Goal: Information Seeking & Learning: Learn about a topic

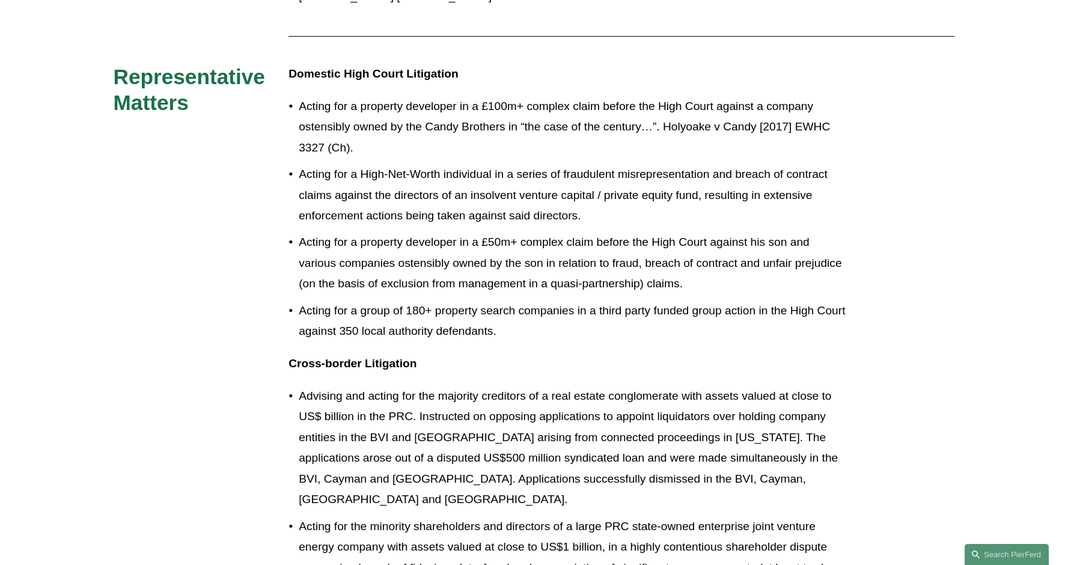
scroll to position [666, 0]
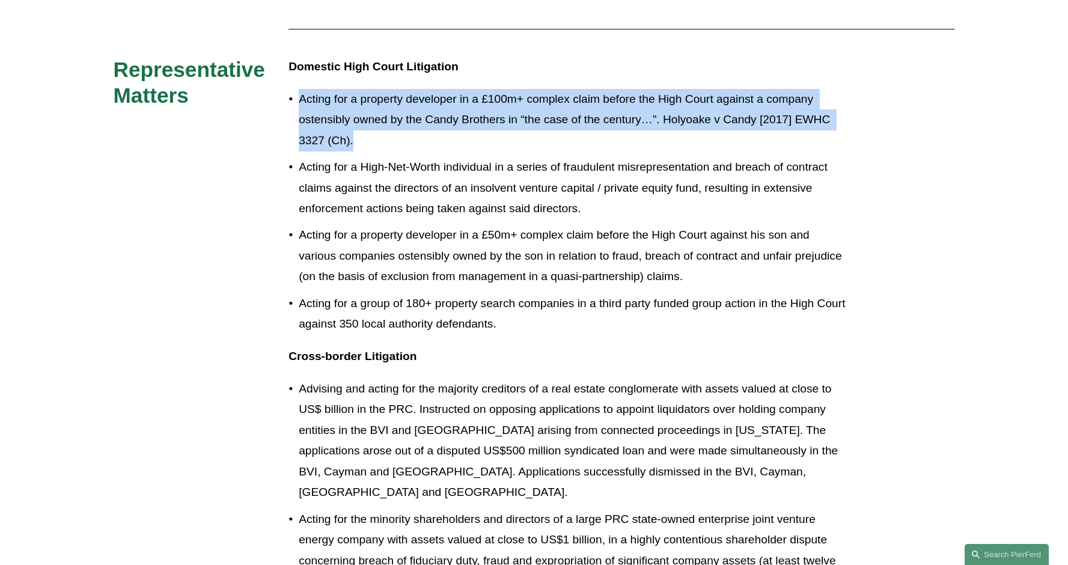
drag, startPoint x: 301, startPoint y: 73, endPoint x: 358, endPoint y: 114, distance: 69.9
click at [358, 114] on p "Acting for a property developer in a £100m+ complex claim before the High Court…" at bounding box center [574, 120] width 550 height 62
copy p "Acting for a property developer in a £100m+ complex claim before the High Court…"
click at [354, 111] on p "Acting for a property developer in a £100m+ complex claim before the High Court…" at bounding box center [574, 120] width 550 height 62
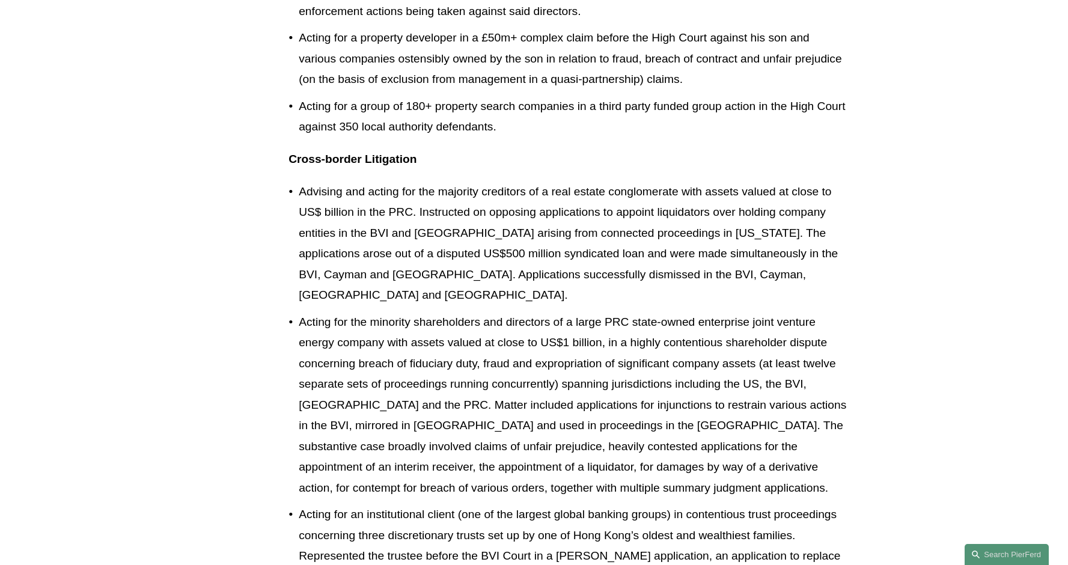
scroll to position [868, 0]
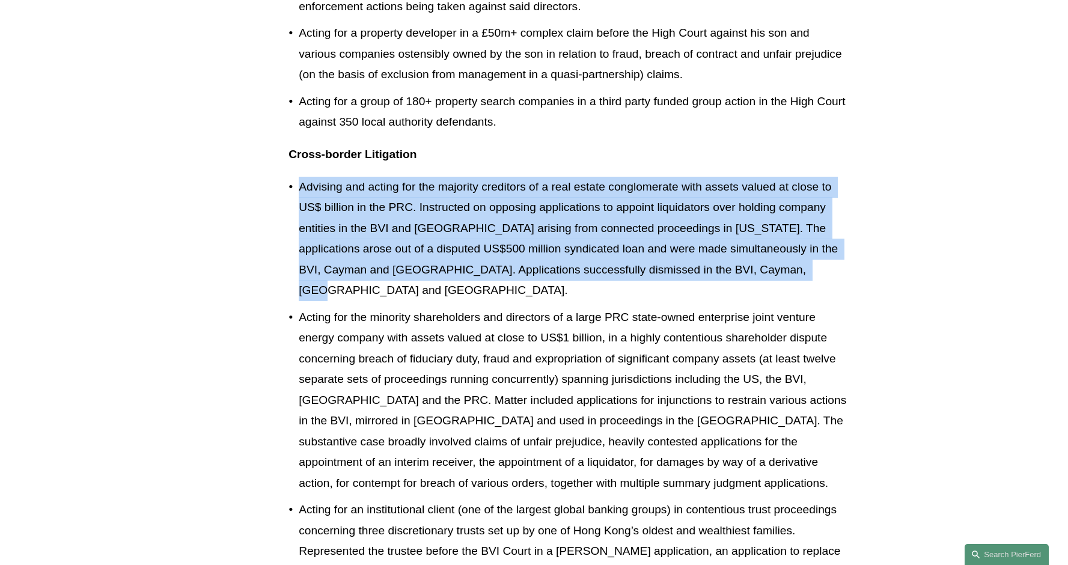
drag, startPoint x: 300, startPoint y: 160, endPoint x: 903, endPoint y: 243, distance: 608.3
click at [903, 243] on div "Experience Hamlins LLP gunnercooke LLP Harney Westwood & Riegels Norton Rose Fu…" at bounding box center [534, 492] width 1068 height 1600
click at [812, 242] on p "Advising and acting for the majority creditors of a real estate conglomerate wi…" at bounding box center [574, 239] width 550 height 124
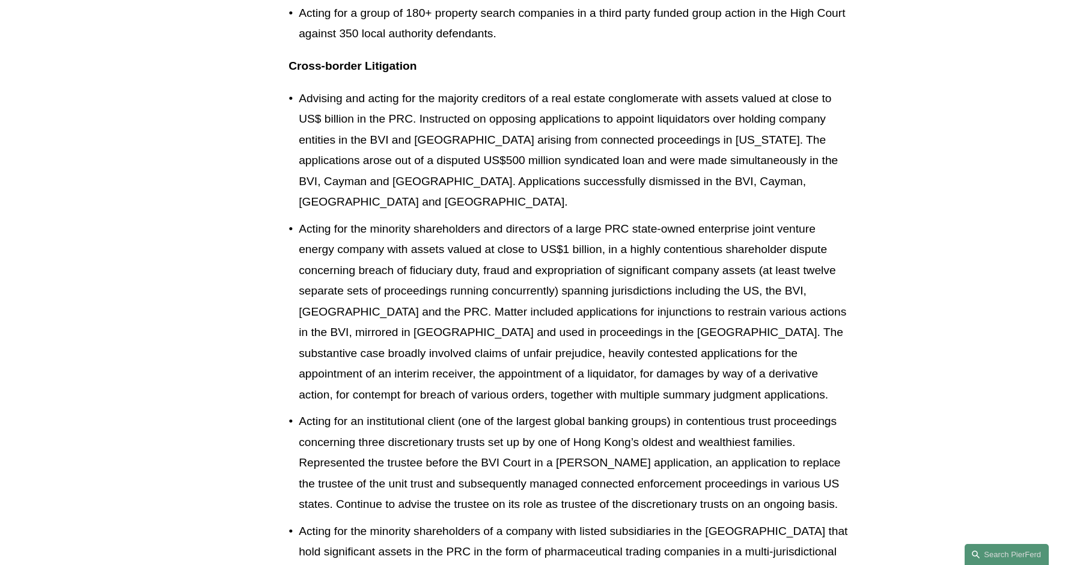
scroll to position [954, 0]
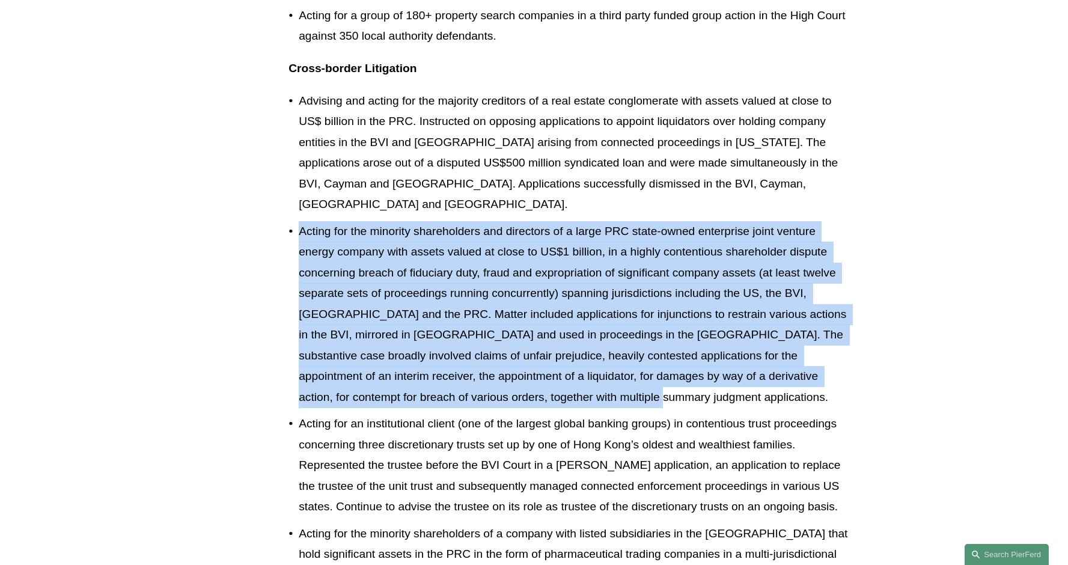
drag, startPoint x: 300, startPoint y: 185, endPoint x: 627, endPoint y: 356, distance: 368.2
click at [627, 356] on p "Acting for the minority shareholders and directors of a large PRC state-owned e…" at bounding box center [574, 314] width 550 height 187
copy p "Acting for the minority shareholders and directors of a large PRC state-owned e…"
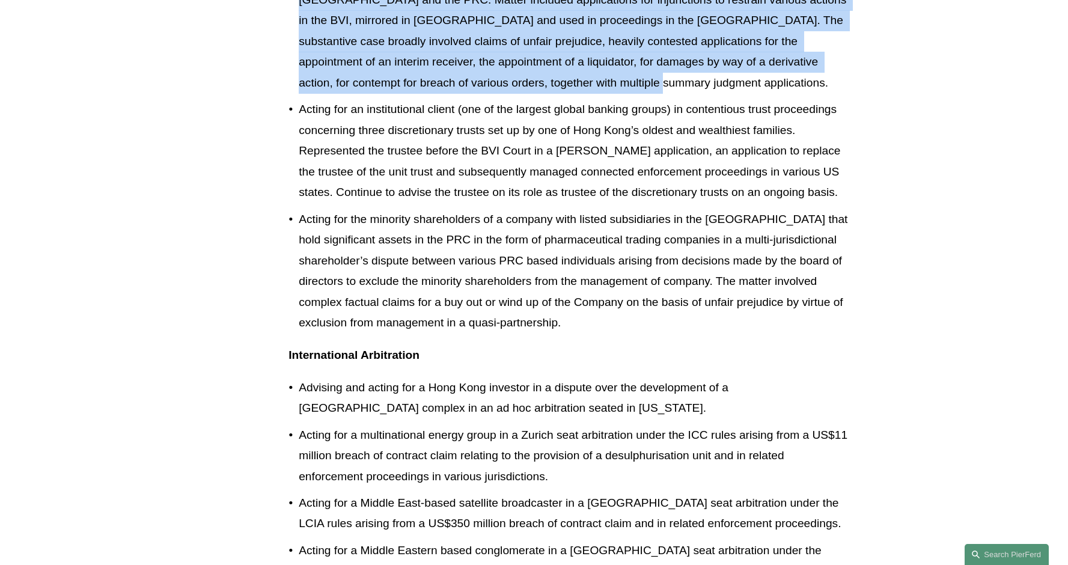
scroll to position [1279, 0]
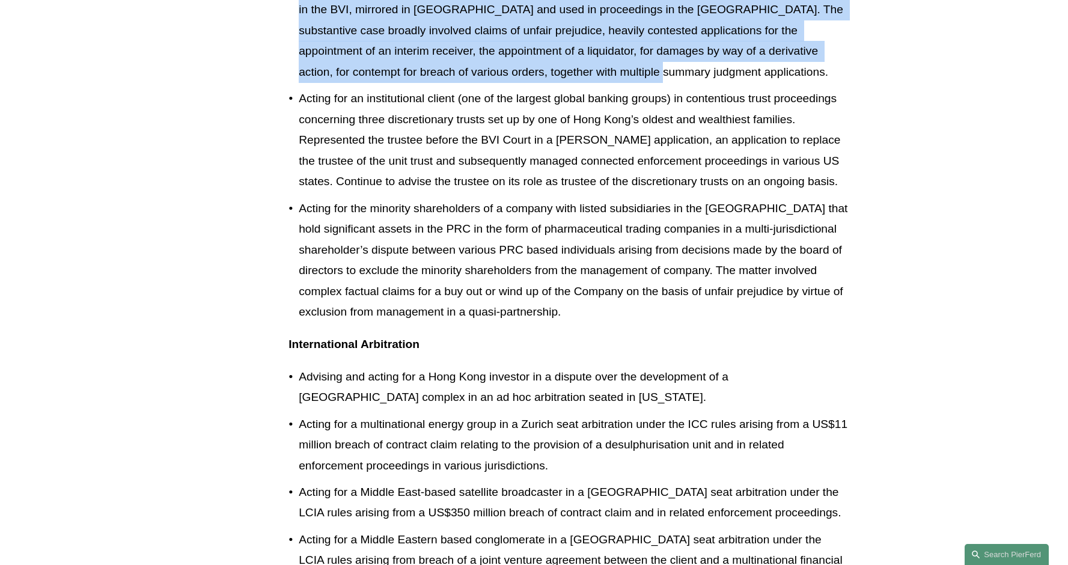
click at [245, 399] on div "Experience Hamlins LLP gunnercooke LLP Harney Westwood & Riegels Norton Rose Fu…" at bounding box center [534, 81] width 1068 height 1600
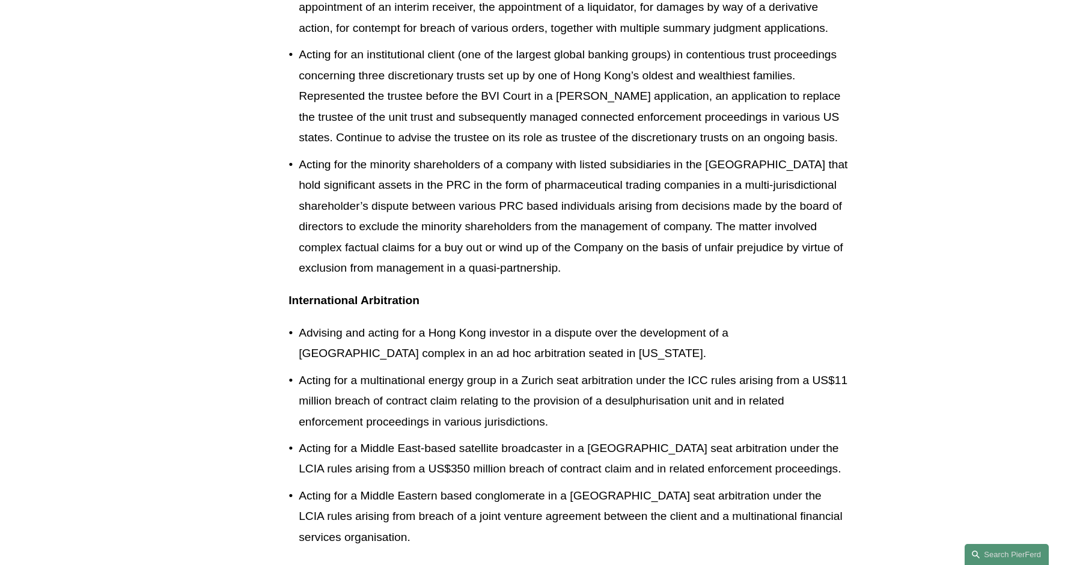
scroll to position [1345, 0]
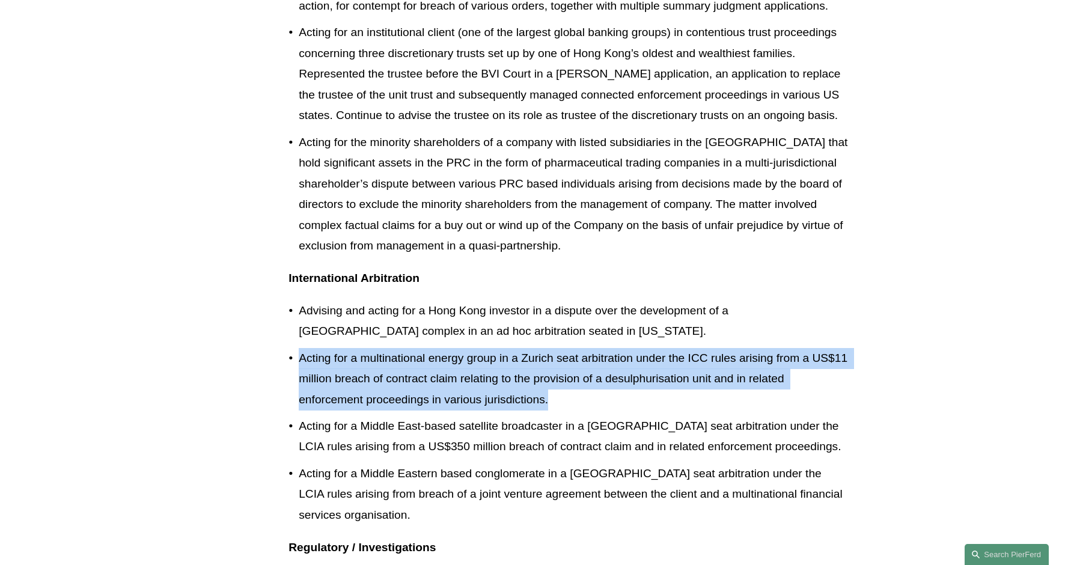
drag, startPoint x: 299, startPoint y: 314, endPoint x: 583, endPoint y: 346, distance: 285.9
click at [583, 348] on p "Acting for a multinational energy group in a Zurich seat arbitration under the …" at bounding box center [574, 379] width 550 height 62
copy p "Acting for a multinational energy group in a Zurich seat arbitration under the …"
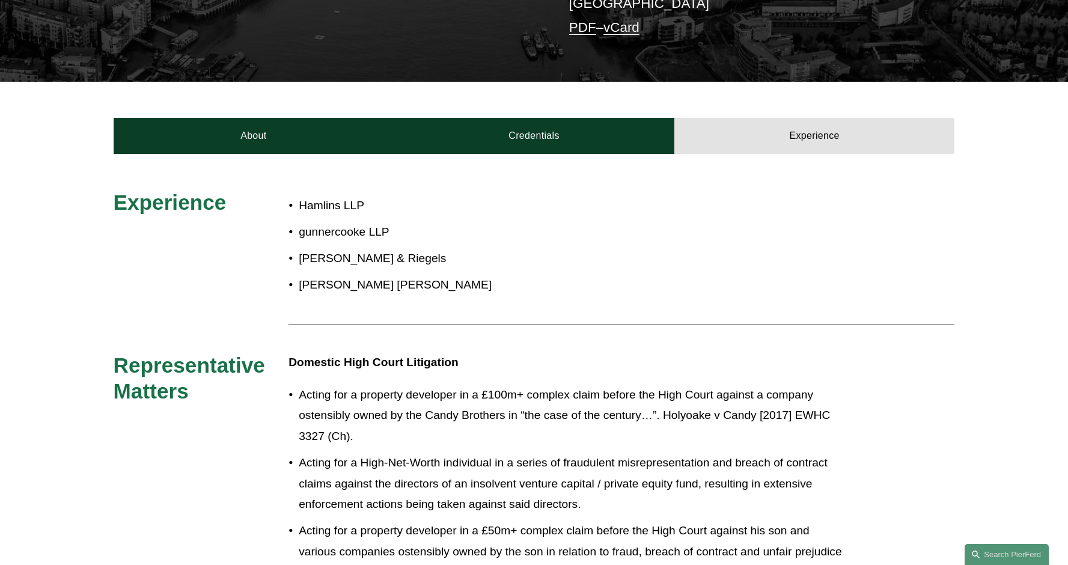
click at [318, 385] on p "Acting for a property developer in a £100m+ complex claim before the High Court…" at bounding box center [574, 416] width 550 height 62
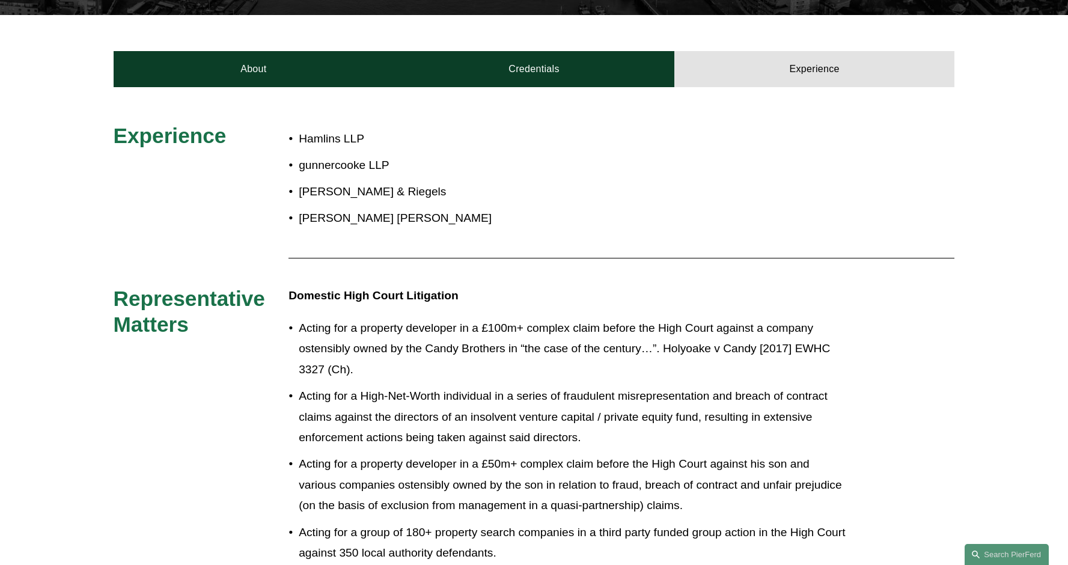
scroll to position [451, 0]
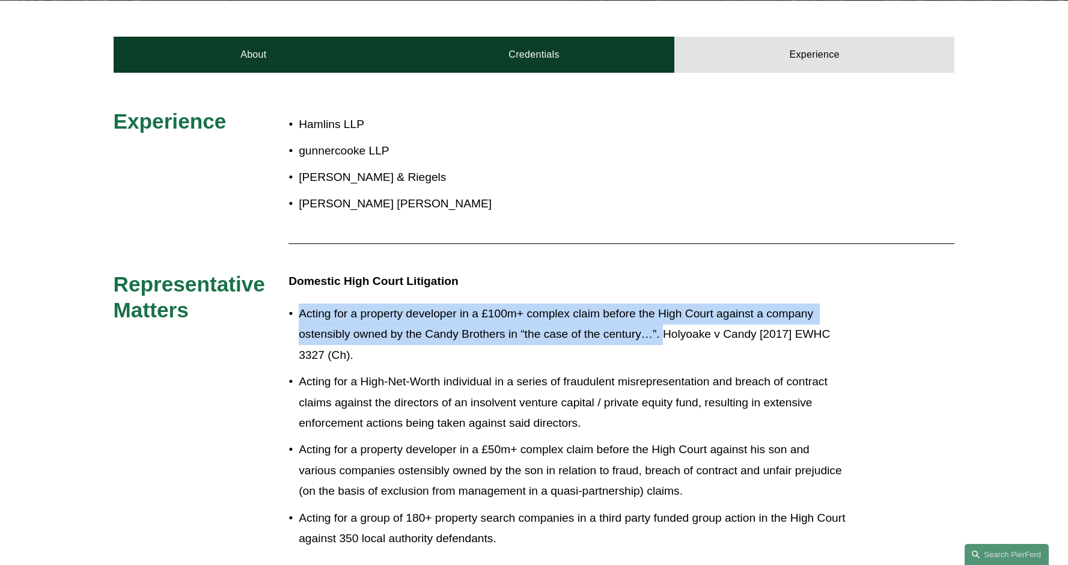
drag, startPoint x: 302, startPoint y: 286, endPoint x: 668, endPoint y: 305, distance: 367.1
click at [668, 306] on p "Acting for a property developer in a £100m+ complex claim before the High Court…" at bounding box center [574, 334] width 550 height 62
copy p "Acting for a property developer in a £100m+ complex claim before the High Court…"
click at [410, 328] on p "Acting for a property developer in a £100m+ complex claim before the High Court…" at bounding box center [574, 334] width 550 height 62
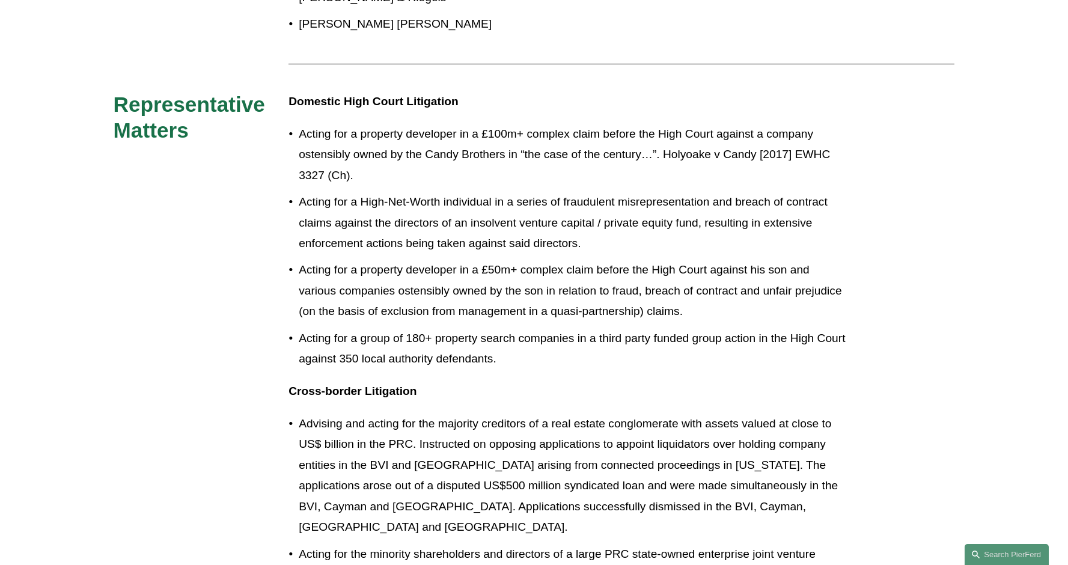
scroll to position [640, 0]
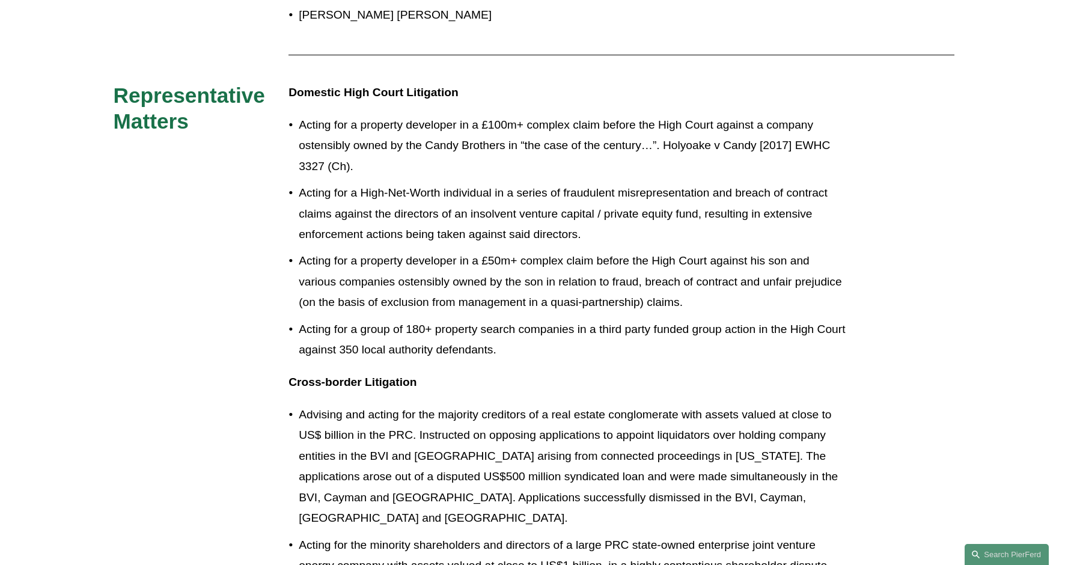
click at [345, 253] on p "Acting for a property developer in a £50m+ complex claim before the High Court …" at bounding box center [574, 282] width 550 height 62
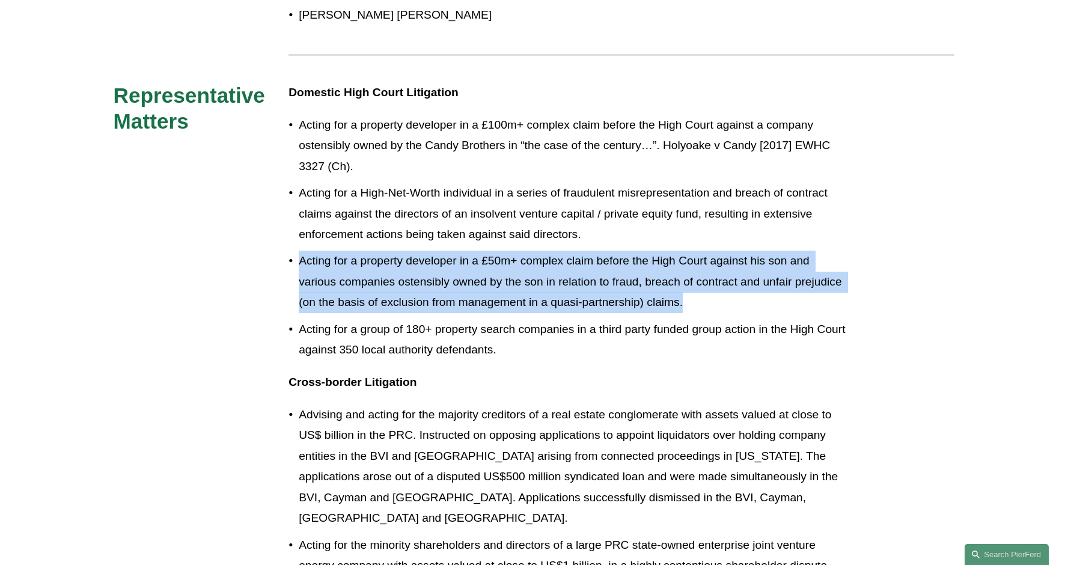
drag, startPoint x: 302, startPoint y: 234, endPoint x: 812, endPoint y: 268, distance: 511.9
click at [812, 268] on p "Acting for a property developer in a £50m+ complex claim before the High Court …" at bounding box center [574, 282] width 550 height 62
copy p "Acting for a property developer in a £50m+ complex claim before the High Court …"
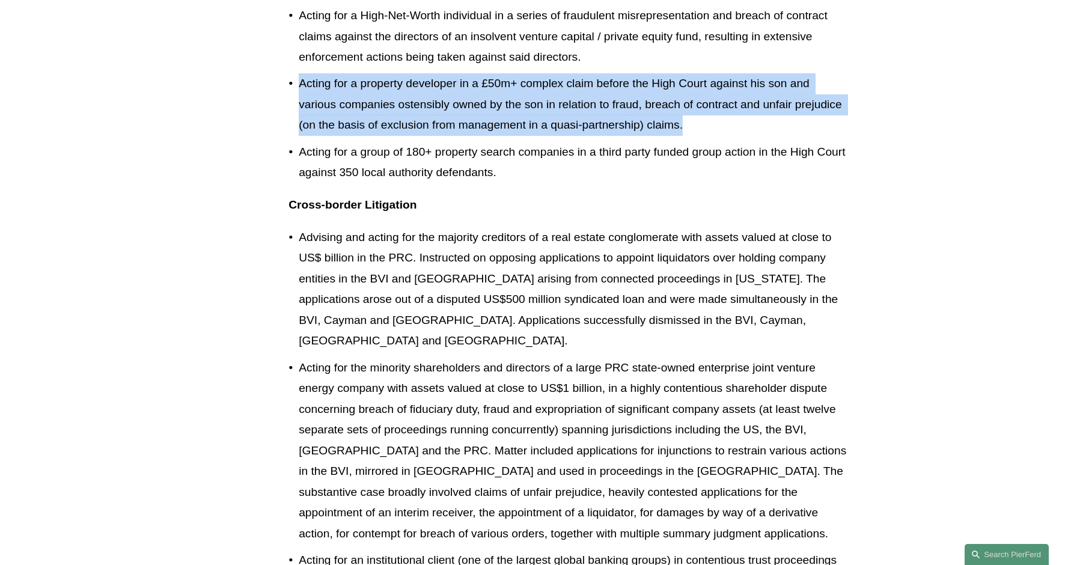
scroll to position [827, 0]
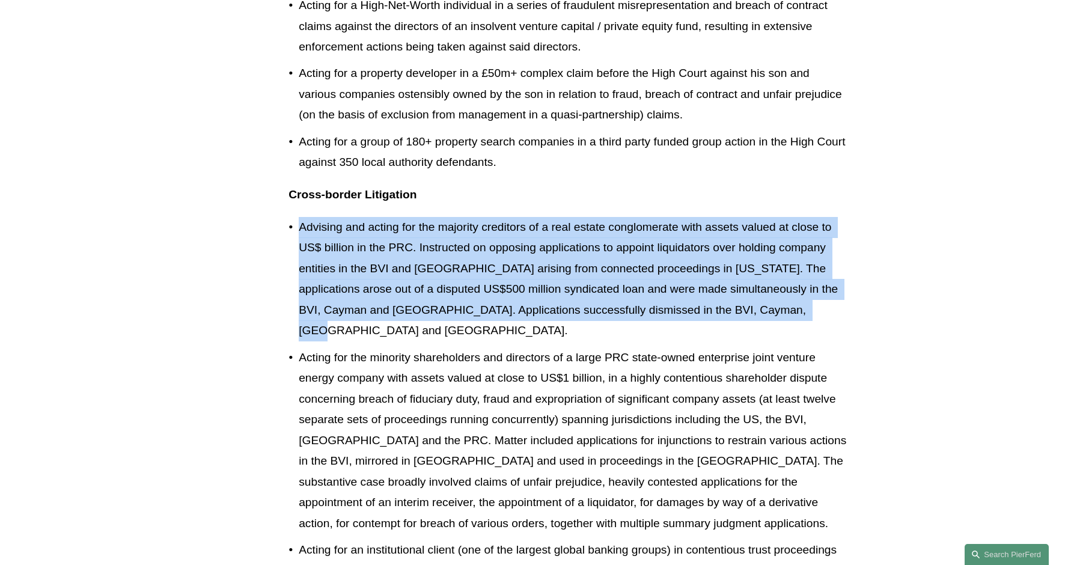
drag, startPoint x: 301, startPoint y: 200, endPoint x: 822, endPoint y: 278, distance: 526.8
click at [822, 278] on p "Advising and acting for the majority creditors of a real estate conglomerate wi…" at bounding box center [574, 279] width 550 height 124
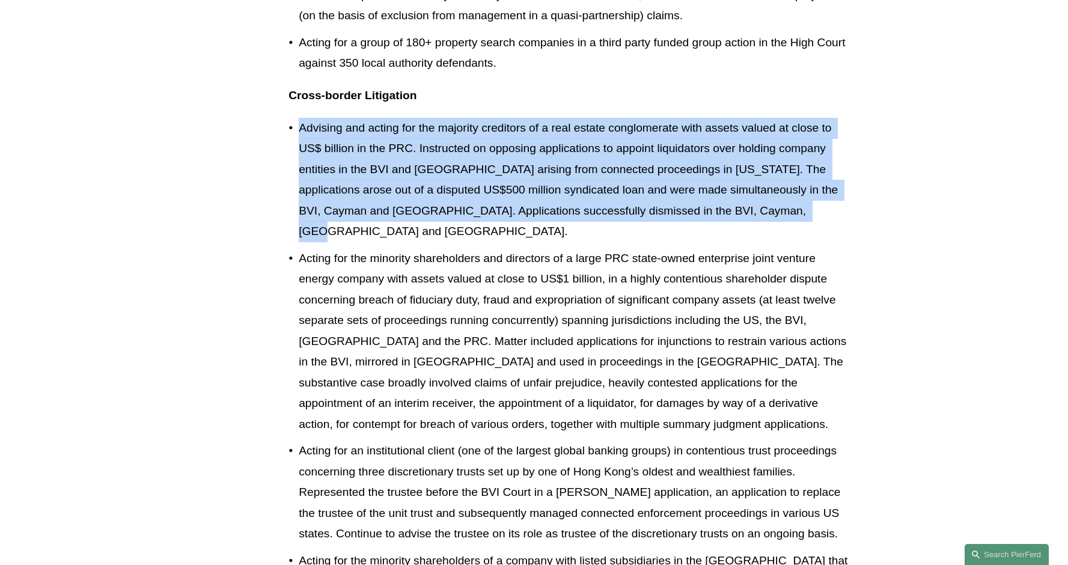
scroll to position [934, 0]
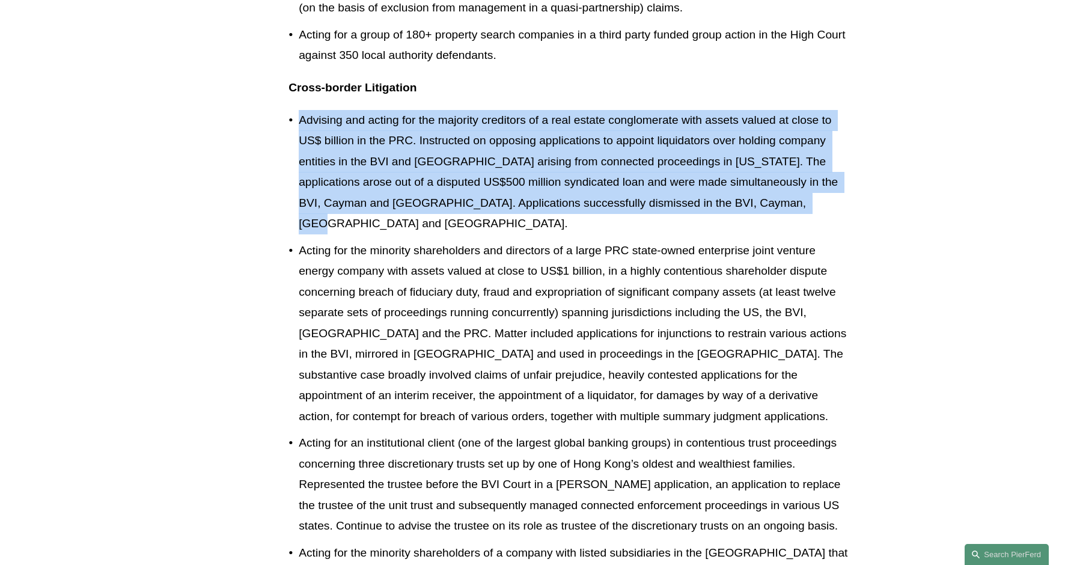
copy p "Advising and acting for the majority creditors of a real estate conglomerate wi…"
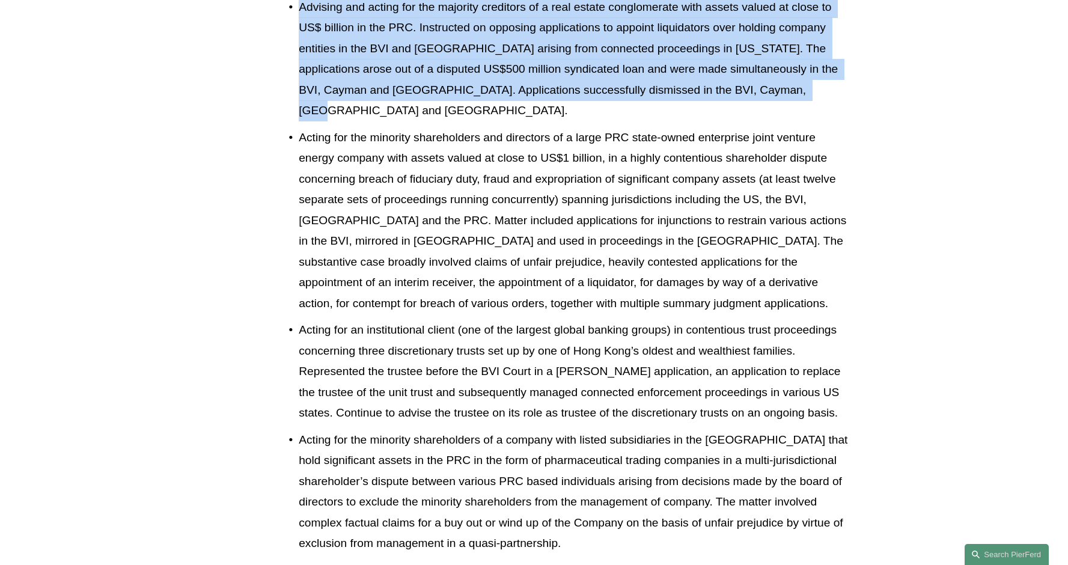
scroll to position [1092, 0]
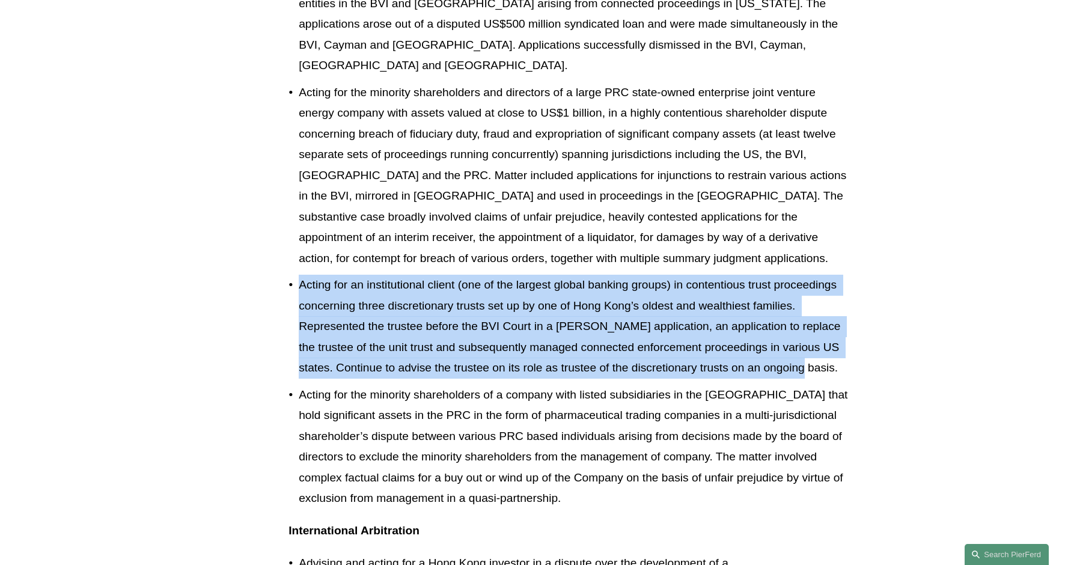
drag, startPoint x: 301, startPoint y: 236, endPoint x: 826, endPoint y: 324, distance: 532.5
click at [826, 324] on p "Acting for an institutional client (one of the largest global banking groups) i…" at bounding box center [574, 327] width 550 height 104
copy p "Acting for an institutional client (one of the largest global banking groups) i…"
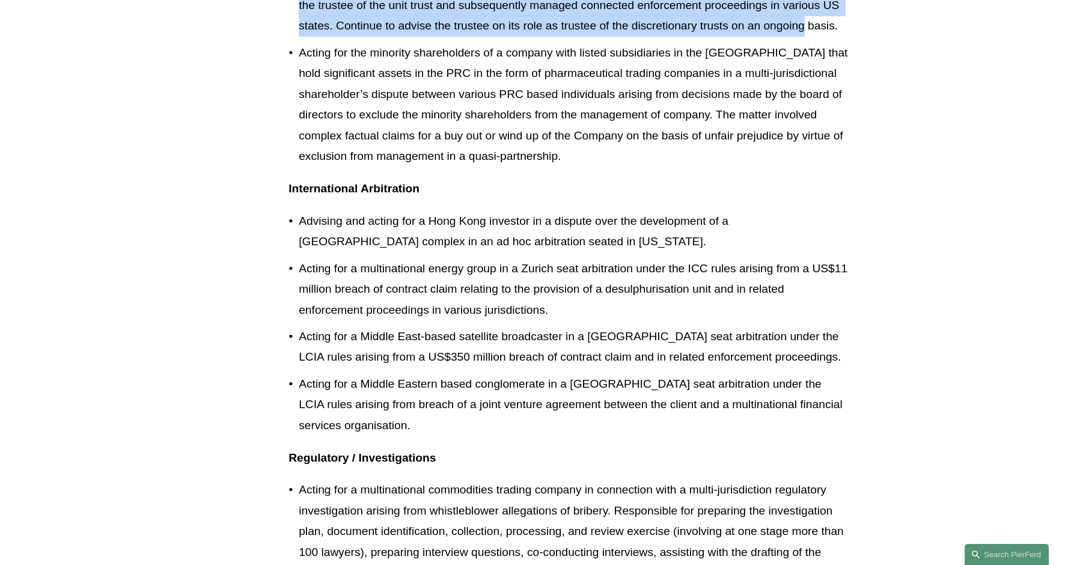
scroll to position [1439, 0]
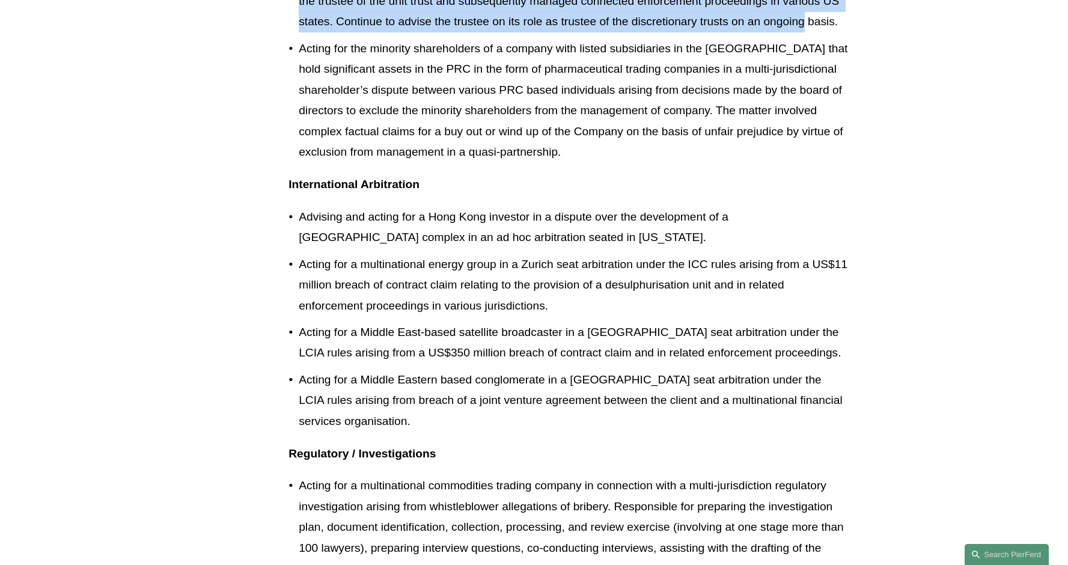
click at [556, 261] on p "Acting for a multinational energy group in a Zurich seat arbitration under the …" at bounding box center [574, 285] width 550 height 62
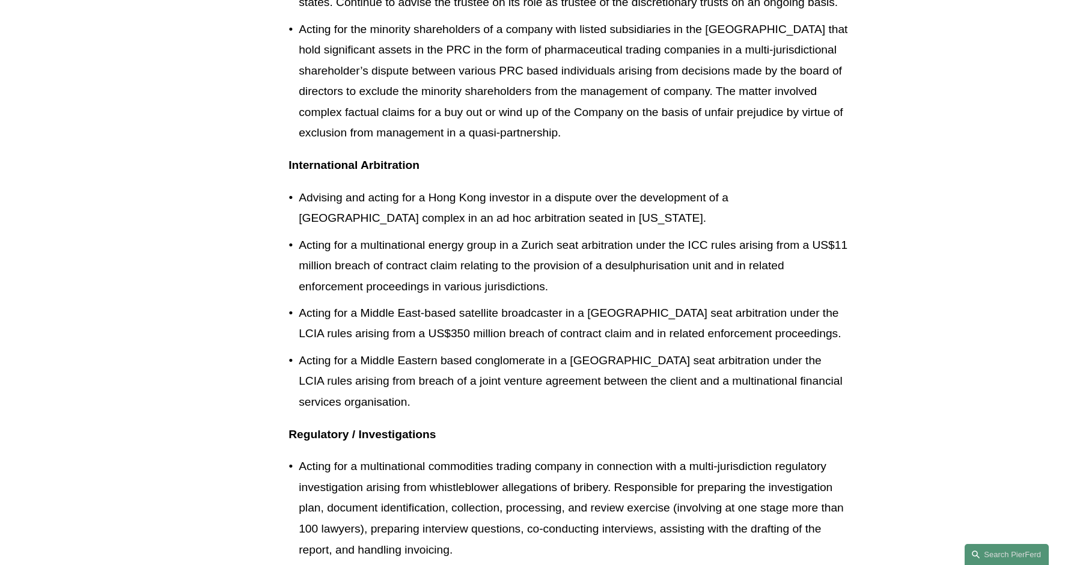
scroll to position [1446, 0]
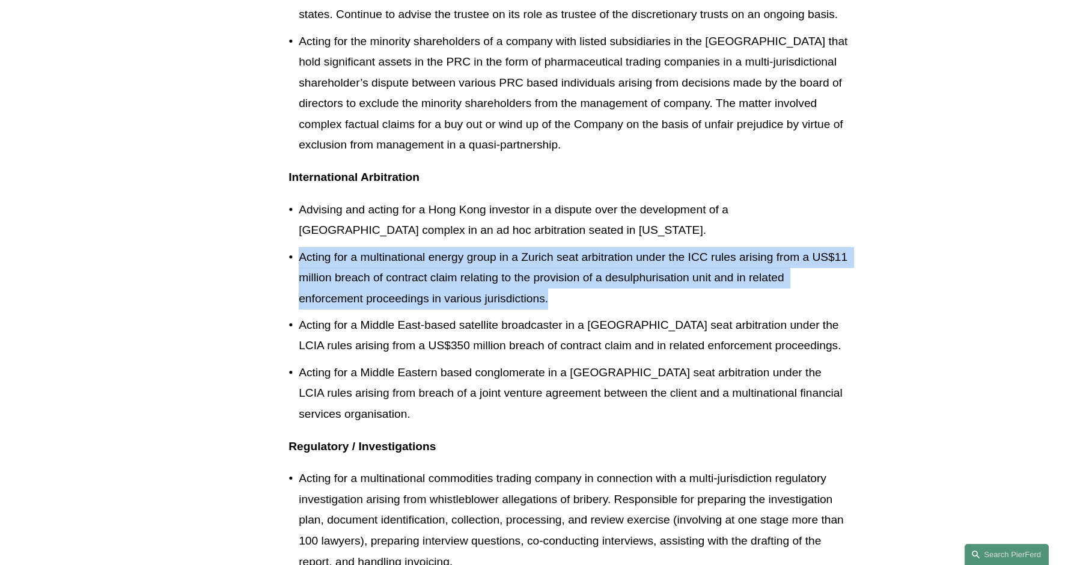
drag, startPoint x: 552, startPoint y: 251, endPoint x: 302, endPoint y: 214, distance: 252.7
click at [302, 247] on p "Acting for a multinational energy group in a Zurich seat arbitration under the …" at bounding box center [574, 278] width 550 height 62
copy p "Acting for a multinational energy group in a Zurich seat arbitration under the …"
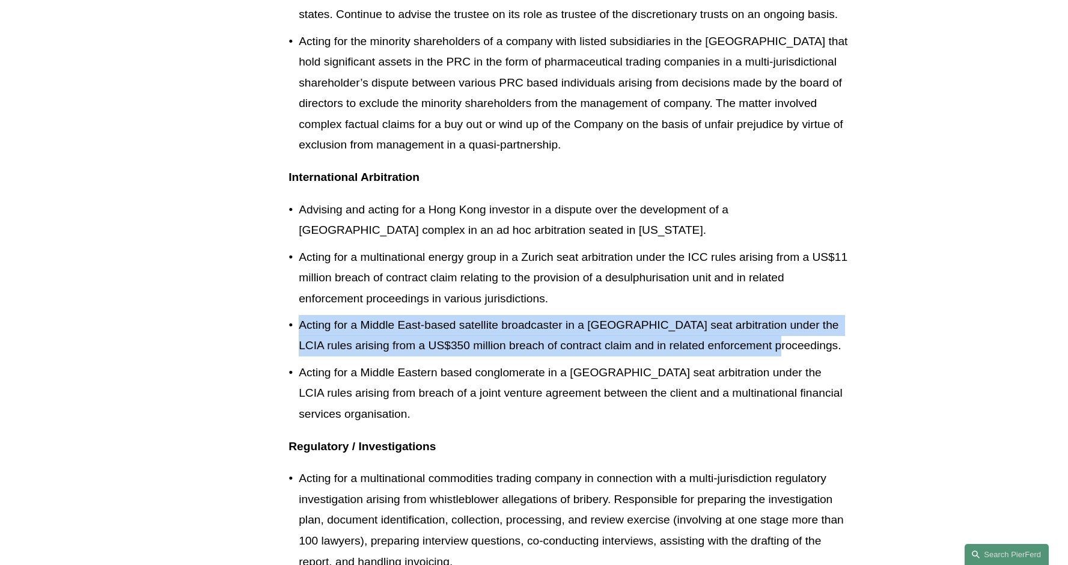
drag, startPoint x: 300, startPoint y: 277, endPoint x: 800, endPoint y: 300, distance: 500.5
click at [800, 315] on p "Acting for a Middle East-based satellite broadcaster in a London seat arbitrati…" at bounding box center [574, 335] width 550 height 41
copy p "Acting for a Middle East-based satellite broadcaster in a London seat arbitrati…"
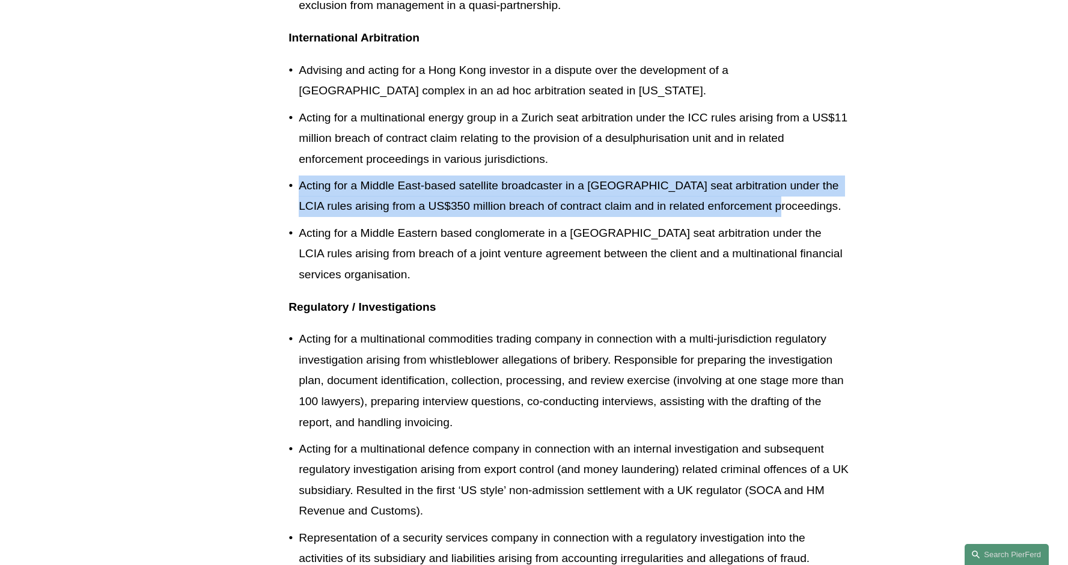
scroll to position [1615, 0]
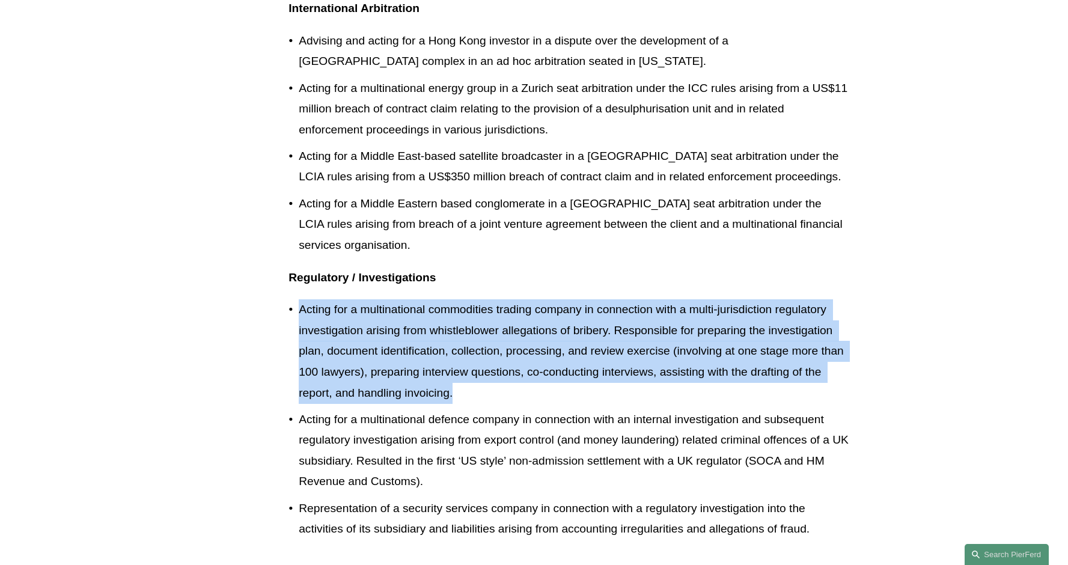
drag, startPoint x: 478, startPoint y: 344, endPoint x: 300, endPoint y: 255, distance: 199.1
click at [300, 299] on p "Acting for a multinational commodities trading company in connection with a mul…" at bounding box center [574, 351] width 550 height 104
copy p "Acting for a multinational commodities trading company in connection with a mul…"
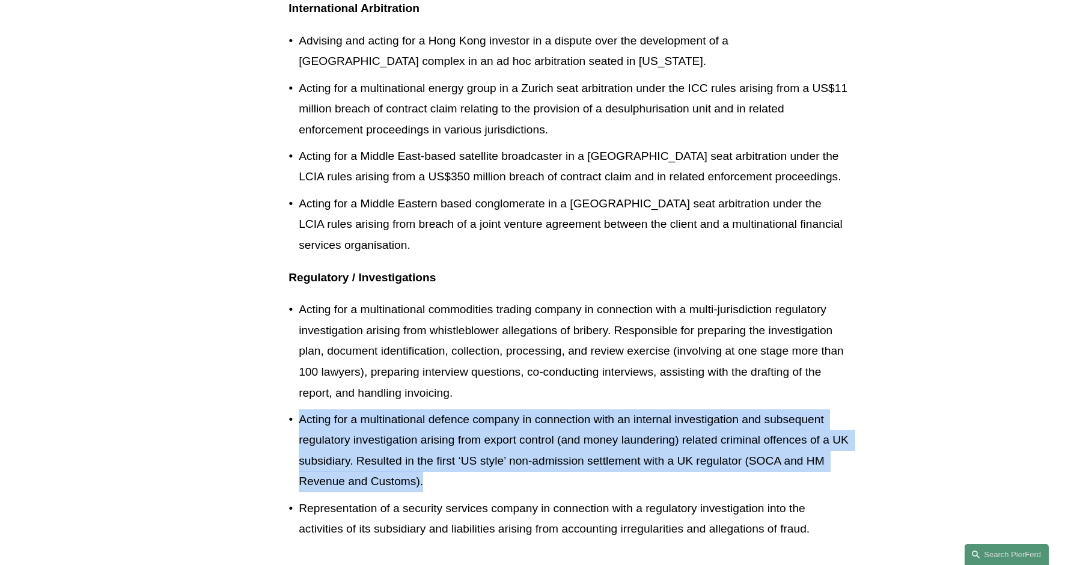
drag, startPoint x: 449, startPoint y: 437, endPoint x: 302, endPoint y: 366, distance: 163.1
click at [302, 409] on p "Acting for a multinational defence company in connection with an internal inves…" at bounding box center [574, 450] width 550 height 83
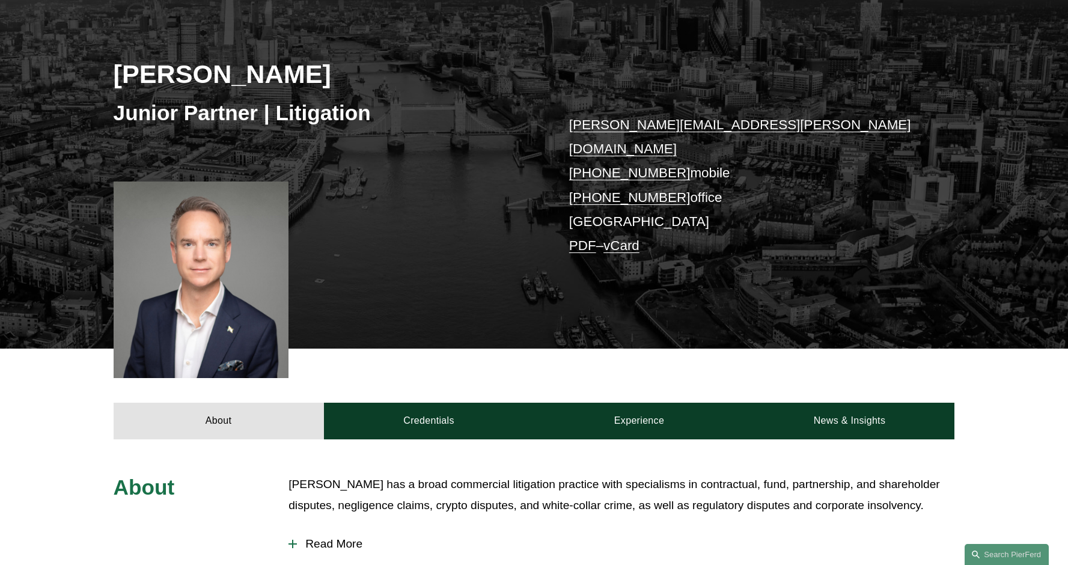
scroll to position [154, 0]
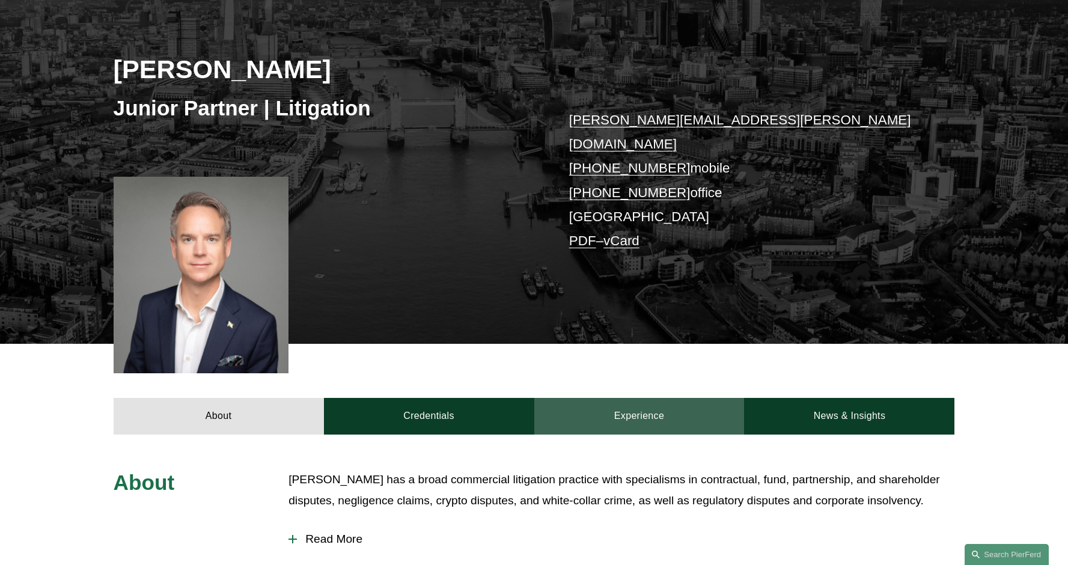
click at [666, 412] on link "Experience" at bounding box center [639, 416] width 210 height 36
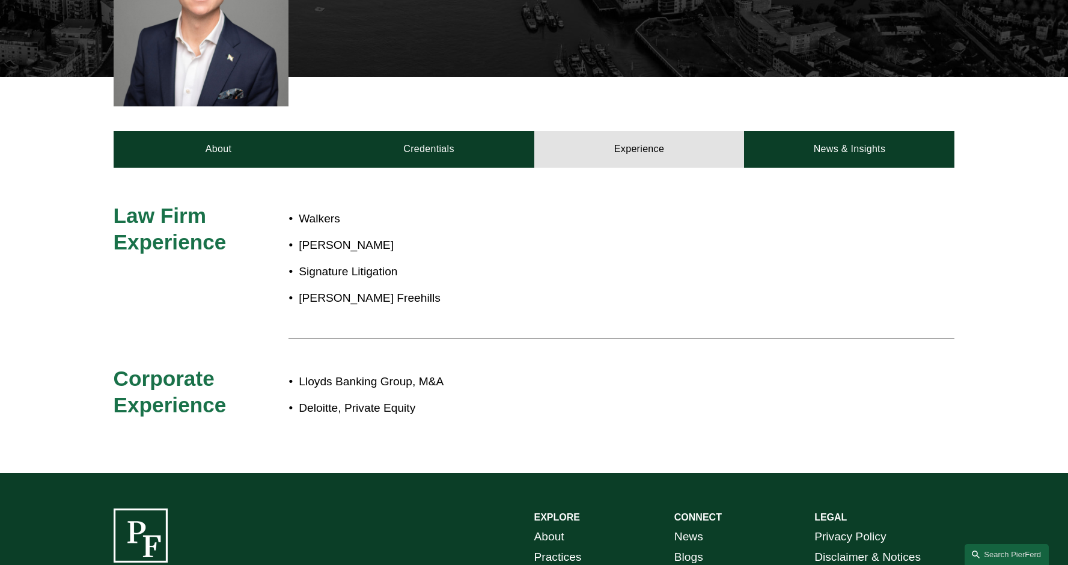
scroll to position [422, 0]
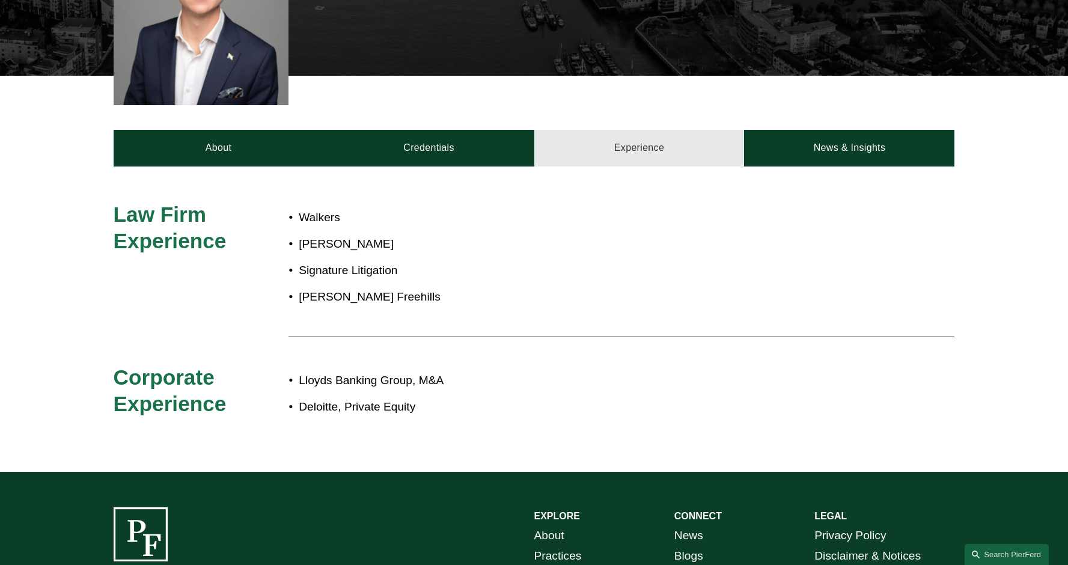
drag, startPoint x: 538, startPoint y: 129, endPoint x: 516, endPoint y: 130, distance: 21.7
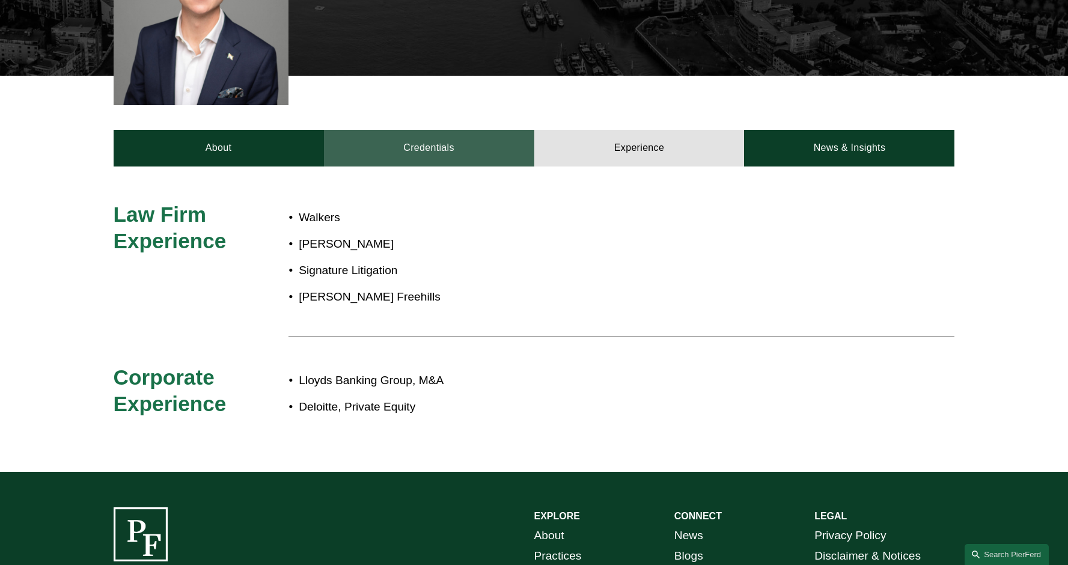
click at [528, 130] on link "Credentials" at bounding box center [429, 148] width 210 height 36
click at [486, 135] on link "Credentials" at bounding box center [429, 148] width 210 height 36
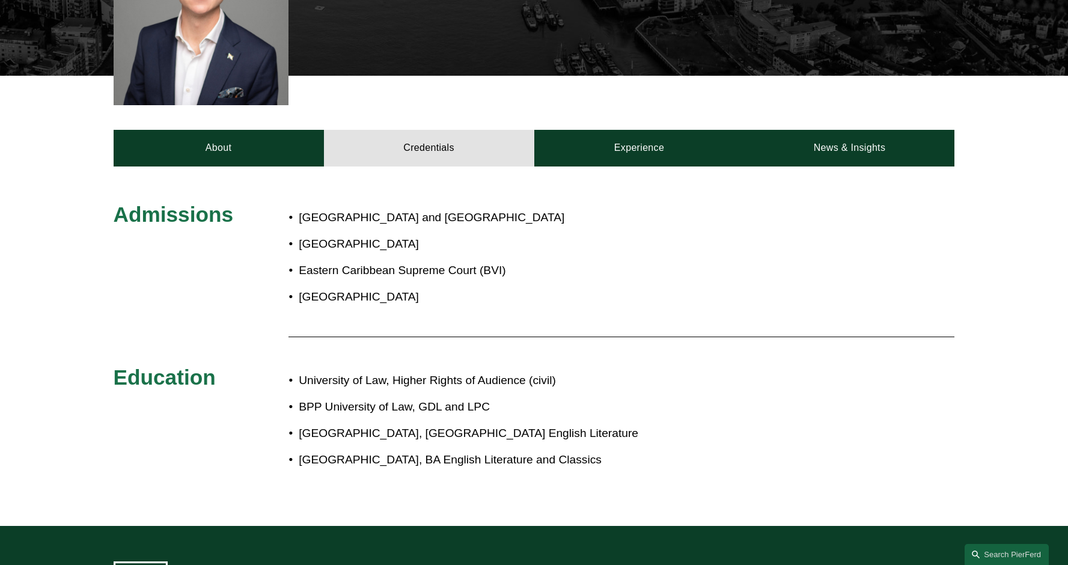
click at [797, 166] on div "Admissions England and Wales [GEOGRAPHIC_DATA] Eastern Caribbean Supreme Court …" at bounding box center [534, 346] width 1068 height 360
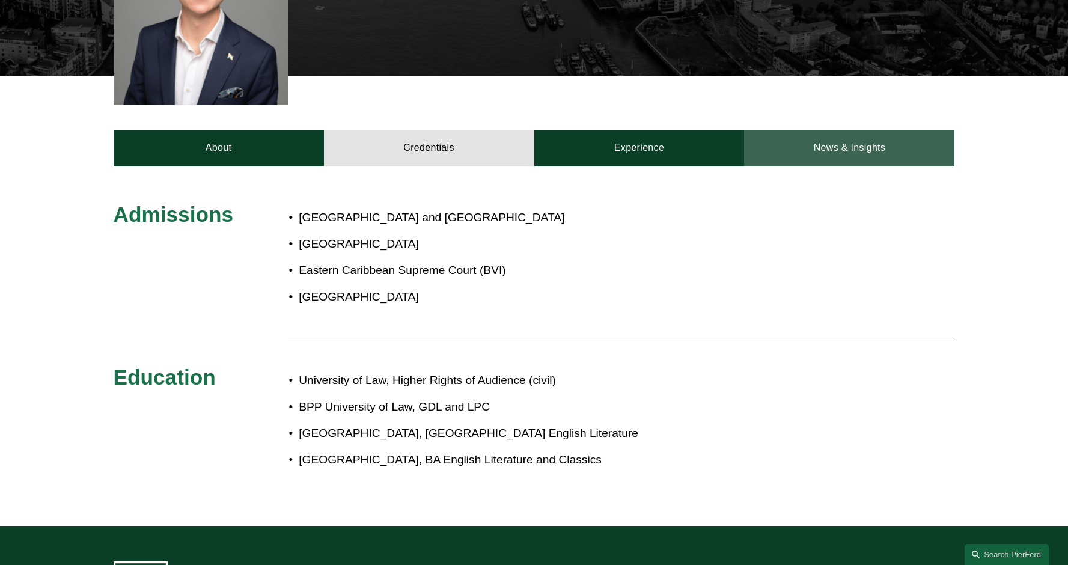
click at [820, 141] on link "News & Insights" at bounding box center [849, 148] width 210 height 36
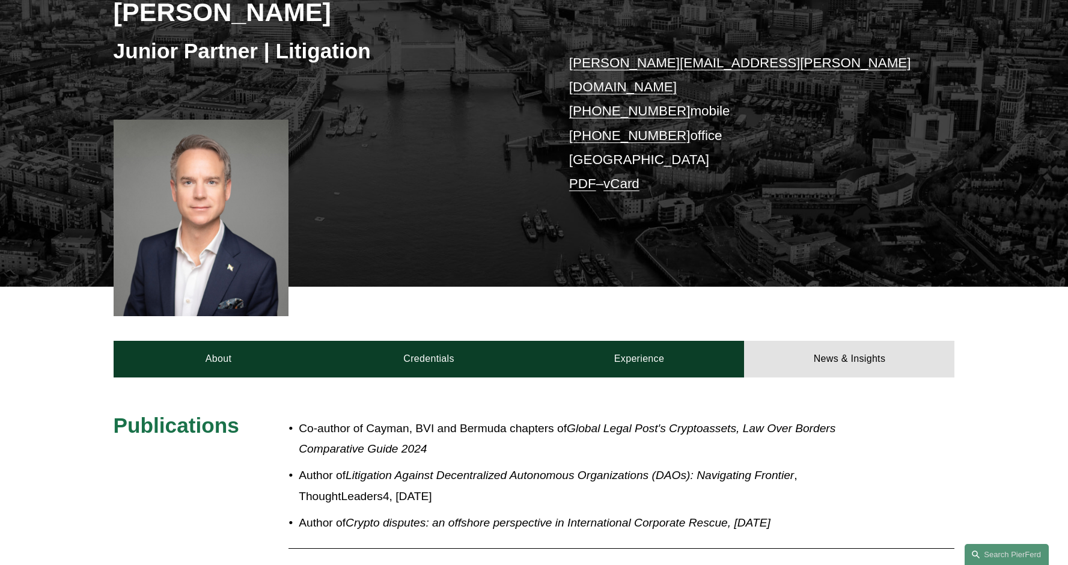
scroll to position [0, 0]
